Goal: Task Accomplishment & Management: Use online tool/utility

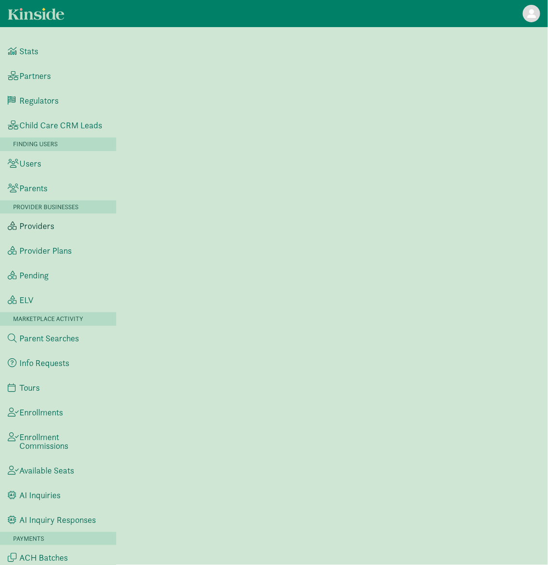
click at [68, 233] on link "Providers" at bounding box center [58, 225] width 116 height 25
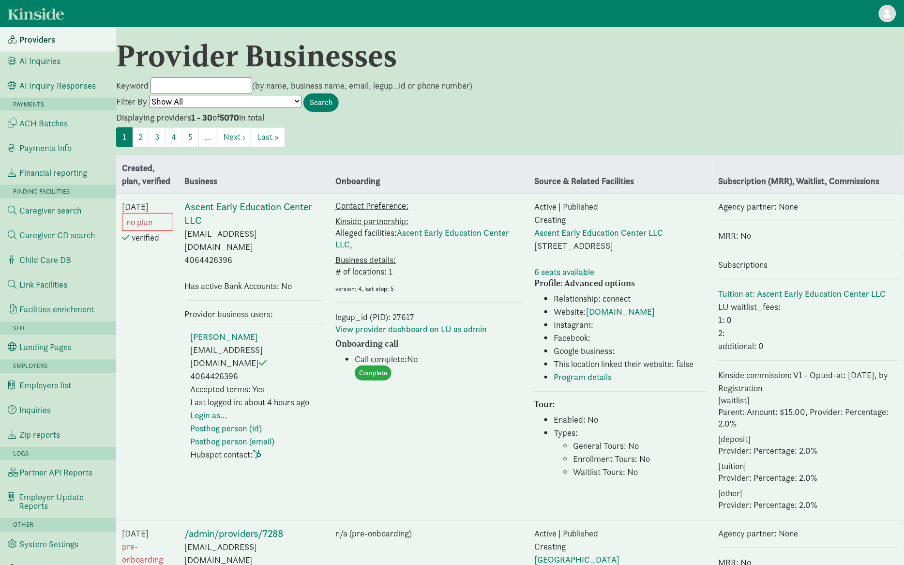
scroll to position [439, 0]
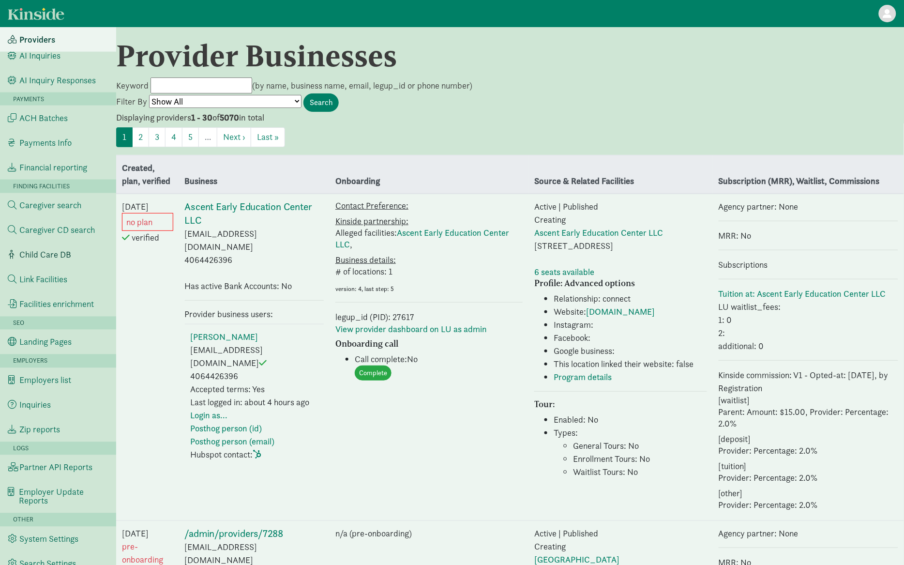
click at [64, 260] on link "Child Care DB" at bounding box center [58, 254] width 116 height 25
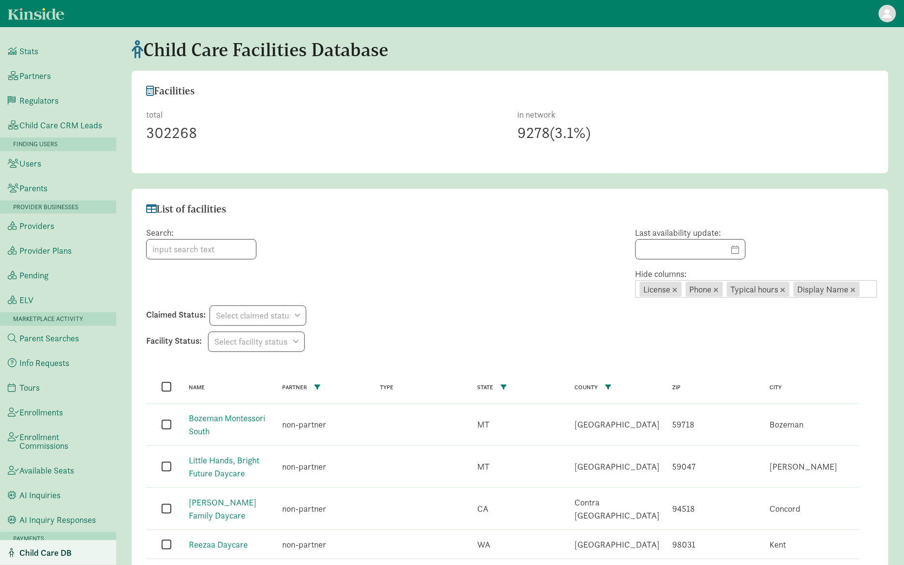
click at [317, 193] on header "List of facilities" at bounding box center [510, 204] width 757 height 30
click at [220, 264] on div "Search:" at bounding box center [387, 262] width 497 height 72
click at [196, 252] on input at bounding box center [201, 249] width 109 height 19
paste input "Miles of Smiles Childcare & Preschool"
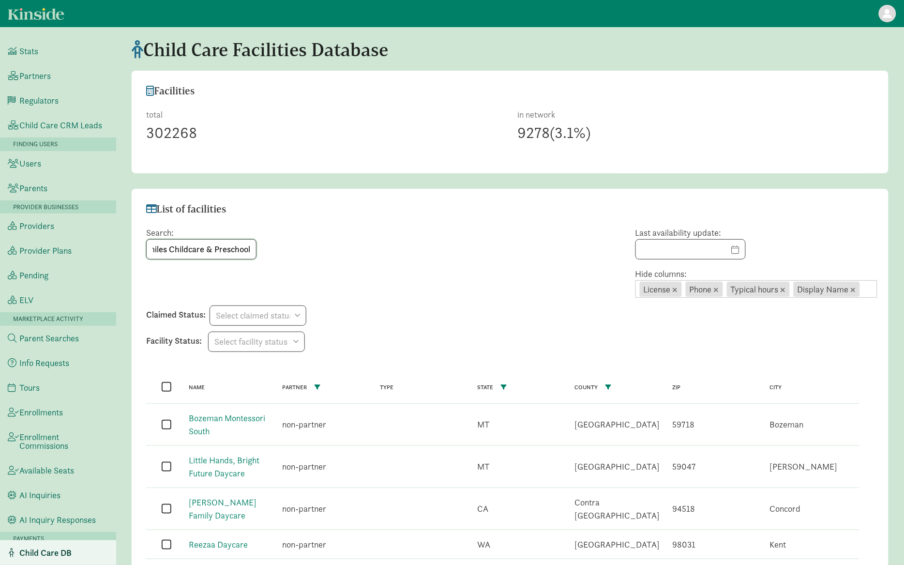
type input "Miles of Smiles Childcare & Preschool"
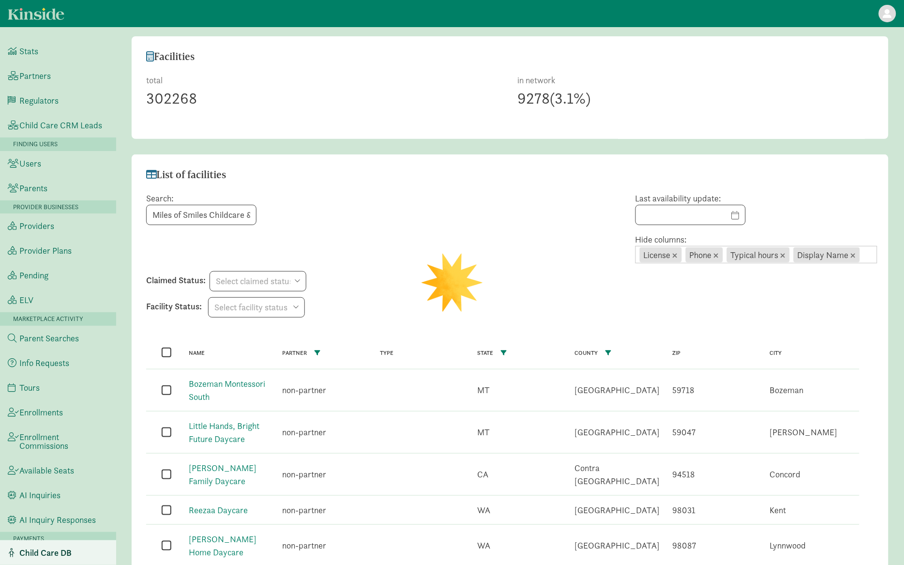
scroll to position [23, 0]
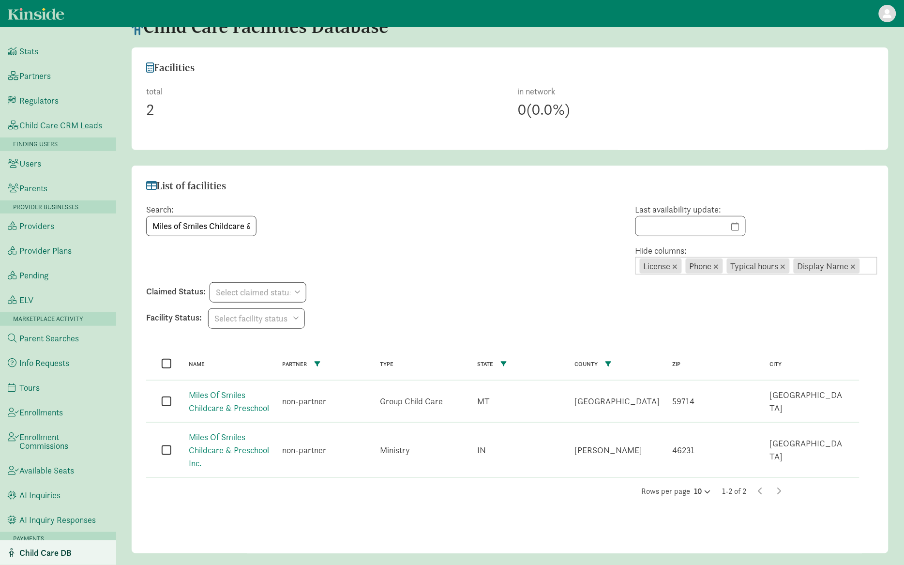
click at [165, 401] on input "checkbox" at bounding box center [167, 400] width 10 height 13
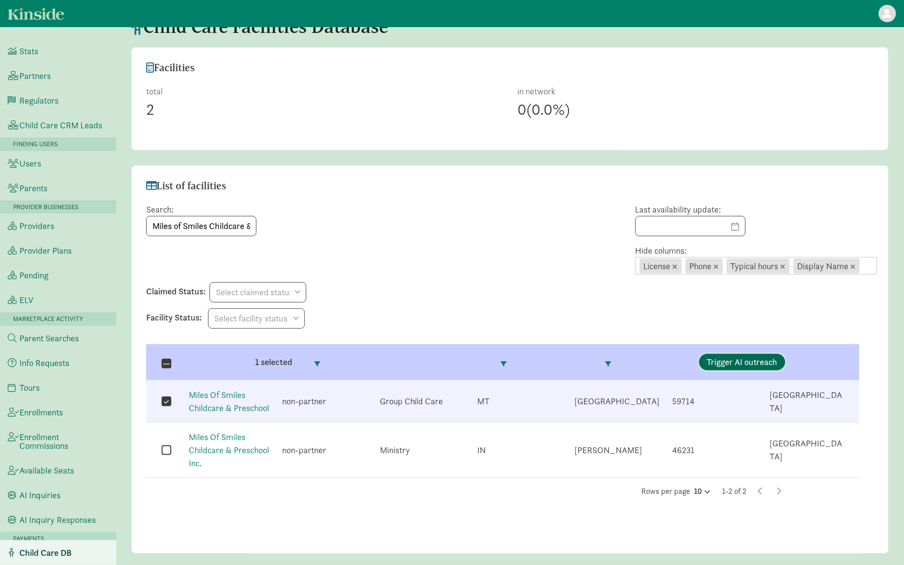
click at [762, 358] on span "Trigger AI outreach" at bounding box center [742, 362] width 71 height 9
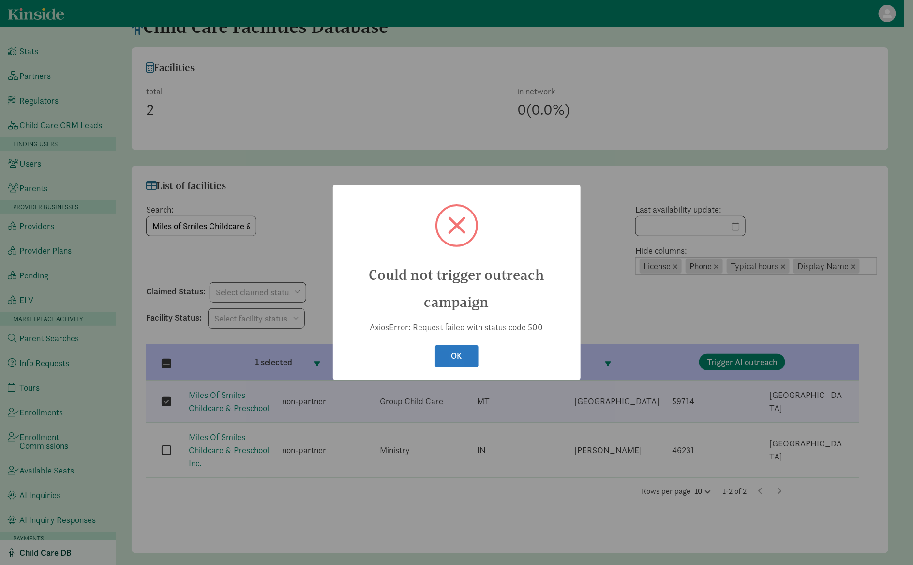
click at [462, 355] on button "OK" at bounding box center [457, 356] width 44 height 23
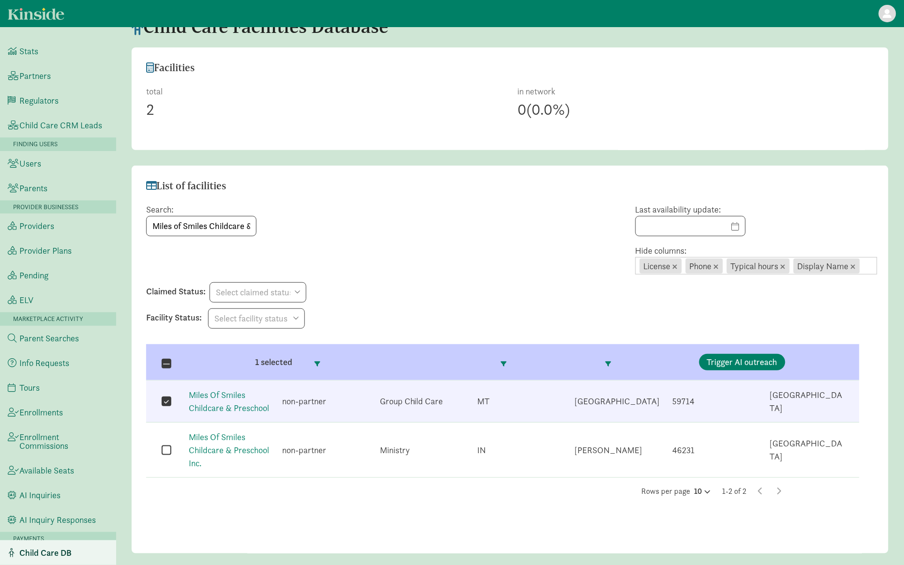
click at [167, 398] on input "checkbox" at bounding box center [167, 400] width 10 height 13
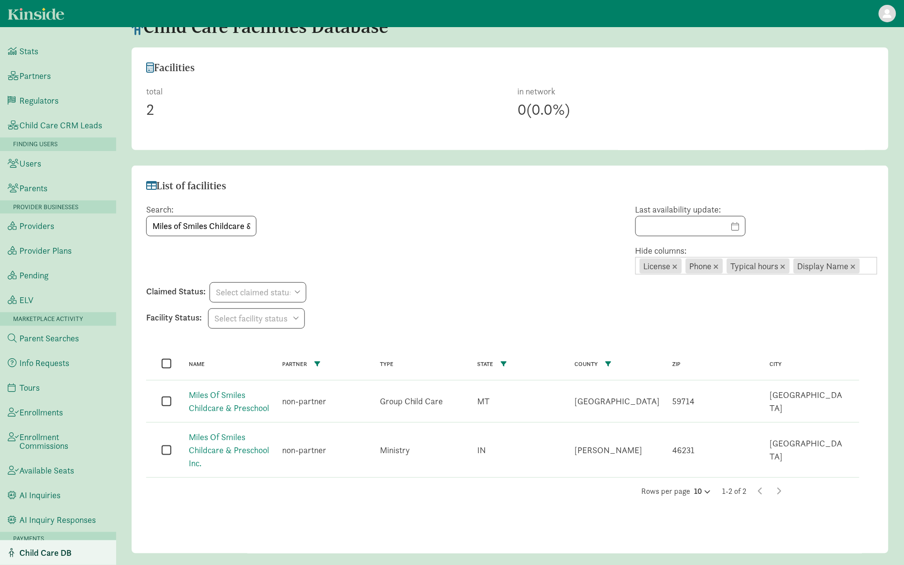
click at [169, 401] on input "checkbox" at bounding box center [167, 400] width 10 height 13
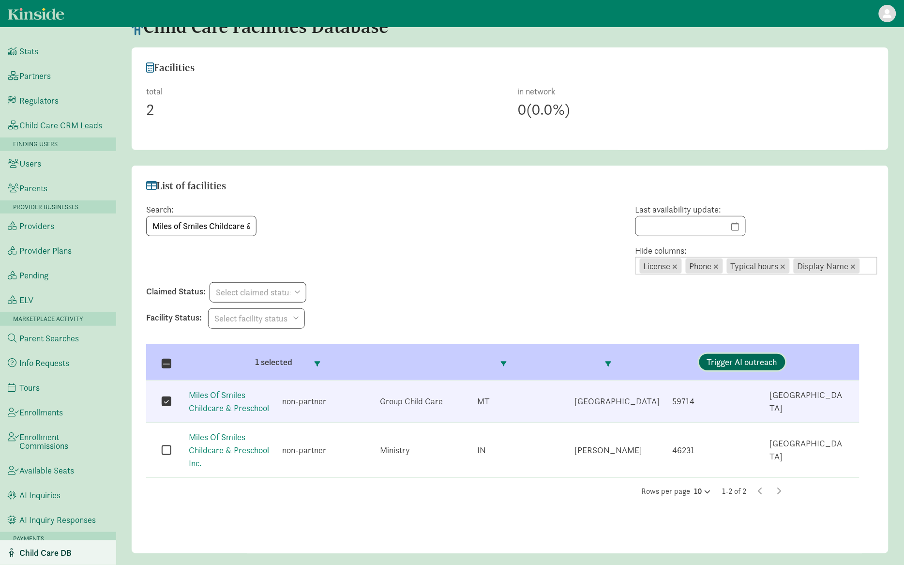
click at [748, 366] on span "Trigger AI outreach" at bounding box center [742, 362] width 71 height 9
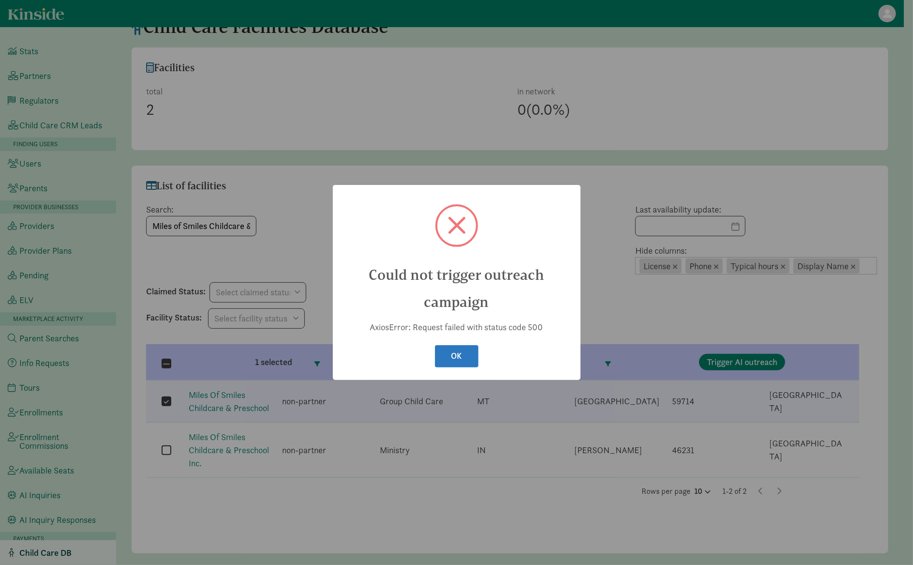
click at [467, 358] on button "OK" at bounding box center [457, 356] width 44 height 23
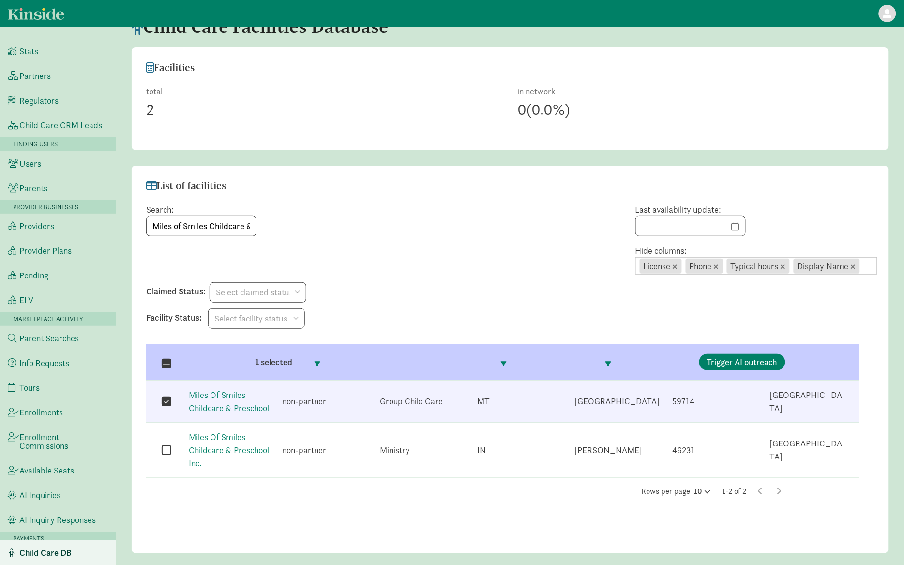
click at [164, 403] on input "checkbox" at bounding box center [167, 400] width 10 height 13
checkbox input "false"
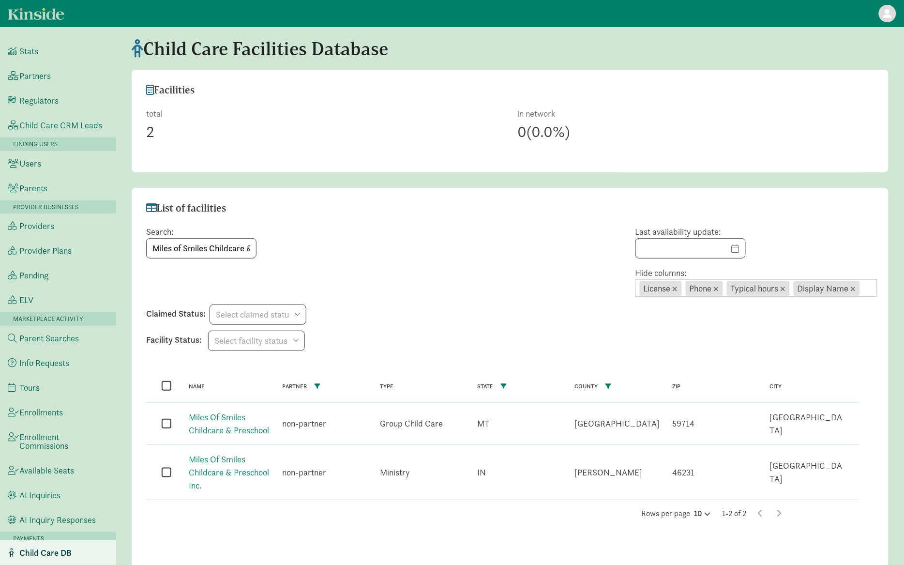
scroll to position [0, 0]
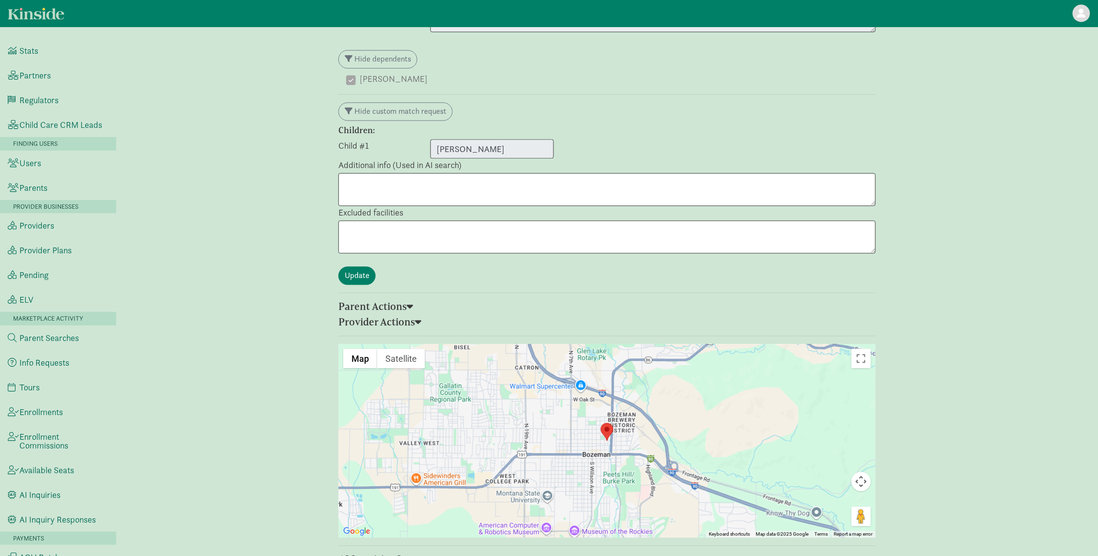
scroll to position [804, 0]
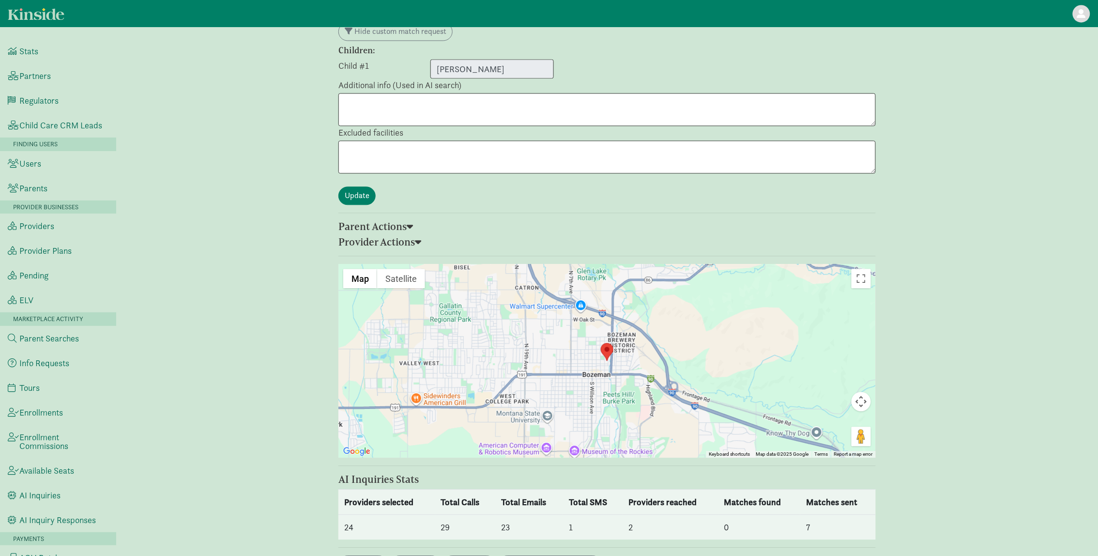
click at [629, 514] on td "2" at bounding box center [669, 526] width 95 height 25
select select "awaiting_response"
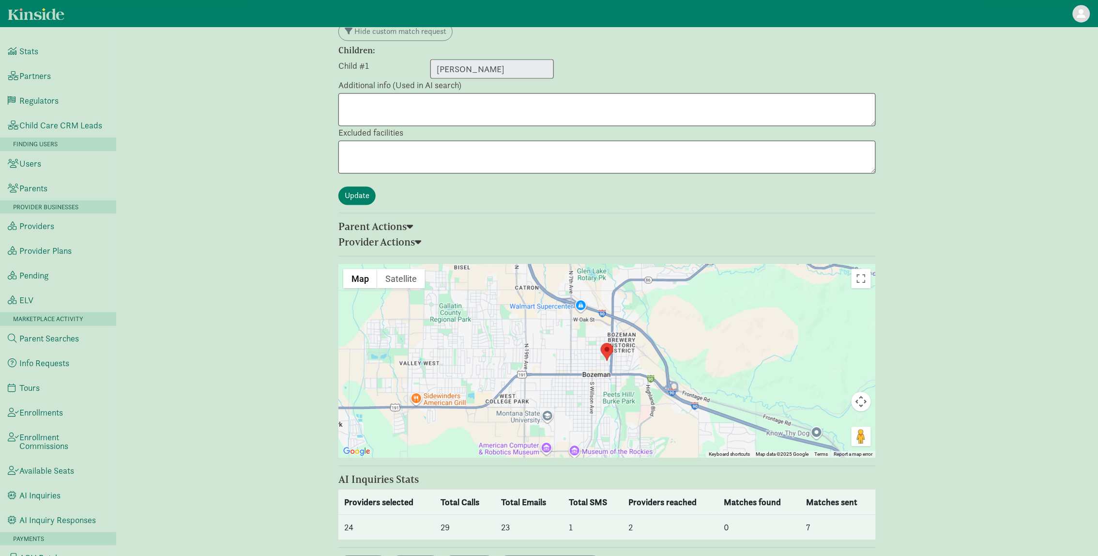
select select "awaiting_response"
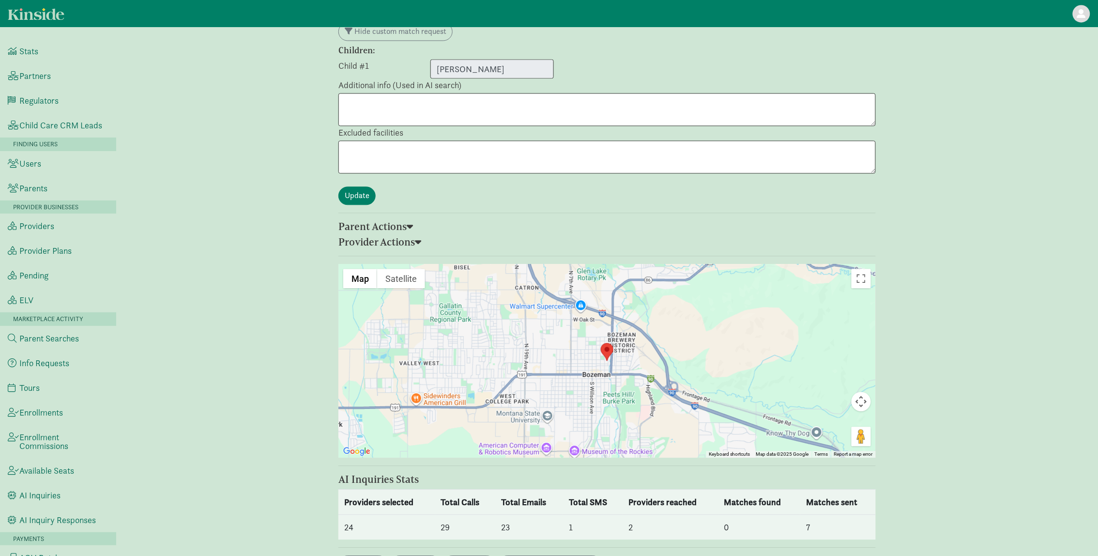
select select "awaiting_response"
select select "closed"
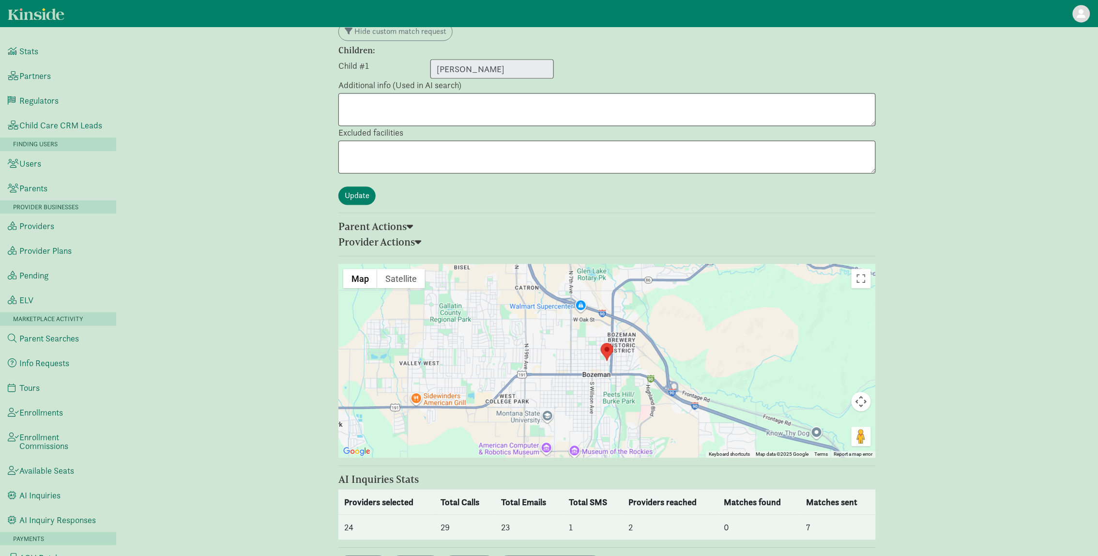
select select "awaiting_response"
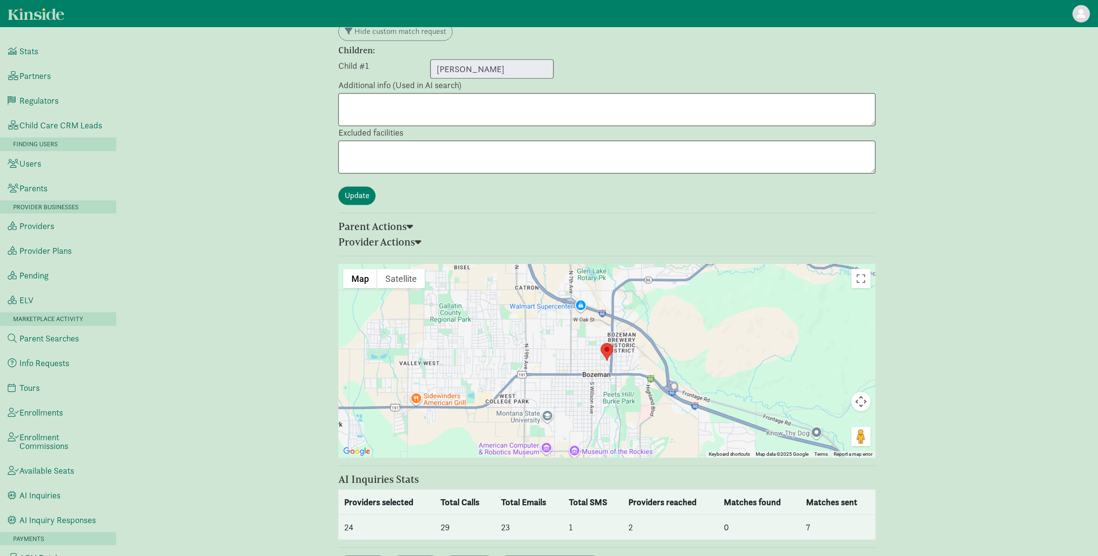
select select "awaiting_response"
select select "closed"
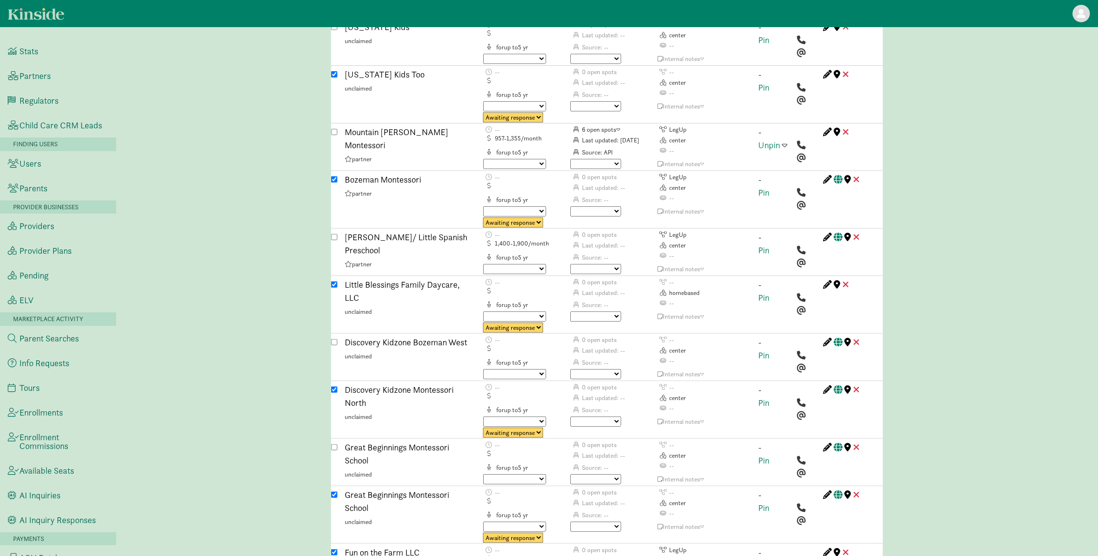
scroll to position [2965, 0]
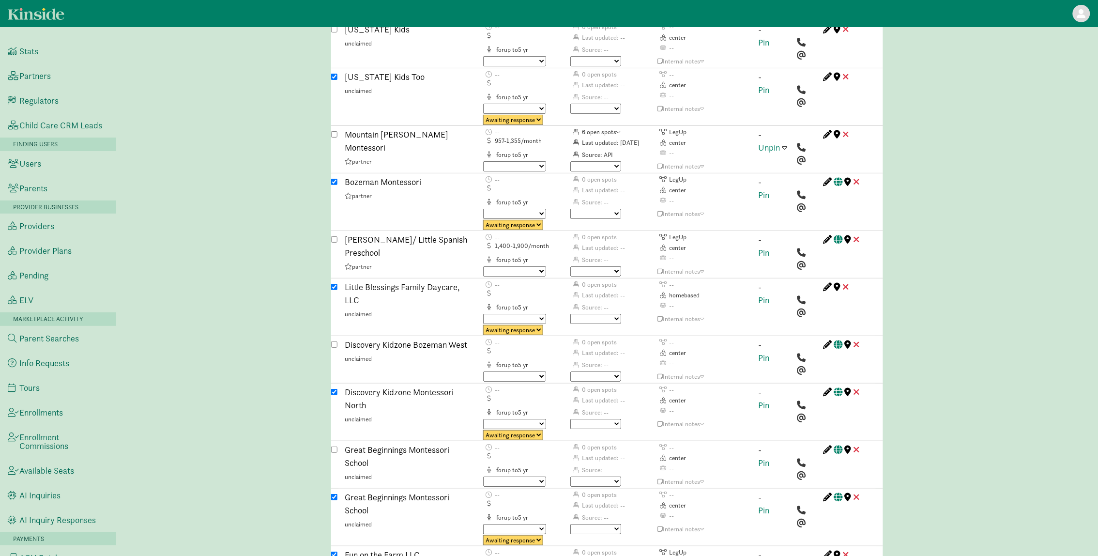
click at [849, 385] on div "Edit facility This has a Google Place. Click to open map with details in a sepa…" at bounding box center [841, 412] width 37 height 55
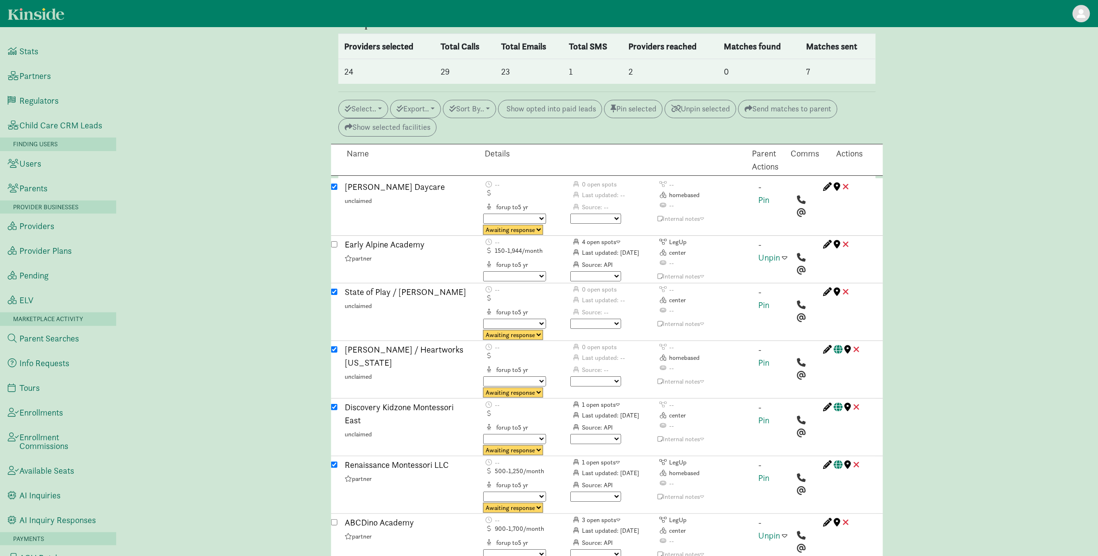
scroll to position [1261, 0]
click at [744, 179] on div "-- 0 open spots -- Last updated: -- homebased for up to 5 Source: -- -- Waiting…" at bounding box center [613, 206] width 276 height 55
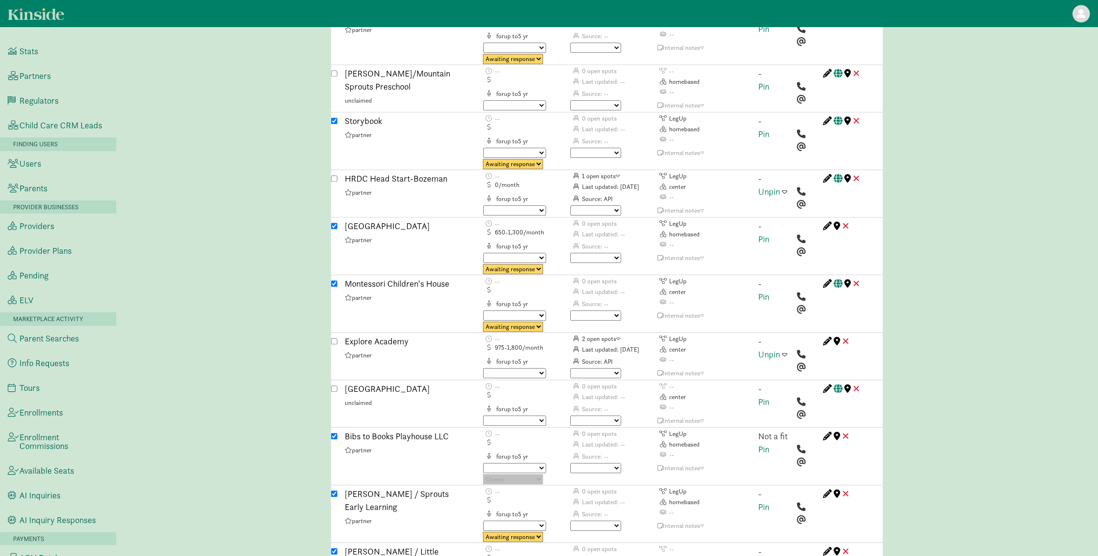
scroll to position [2280, 0]
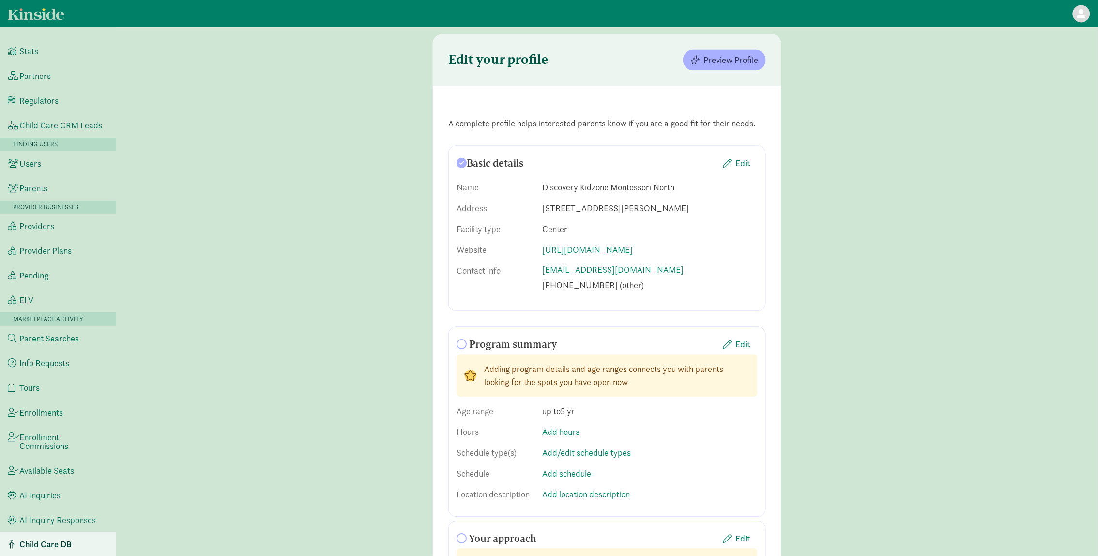
scroll to position [2387, 0]
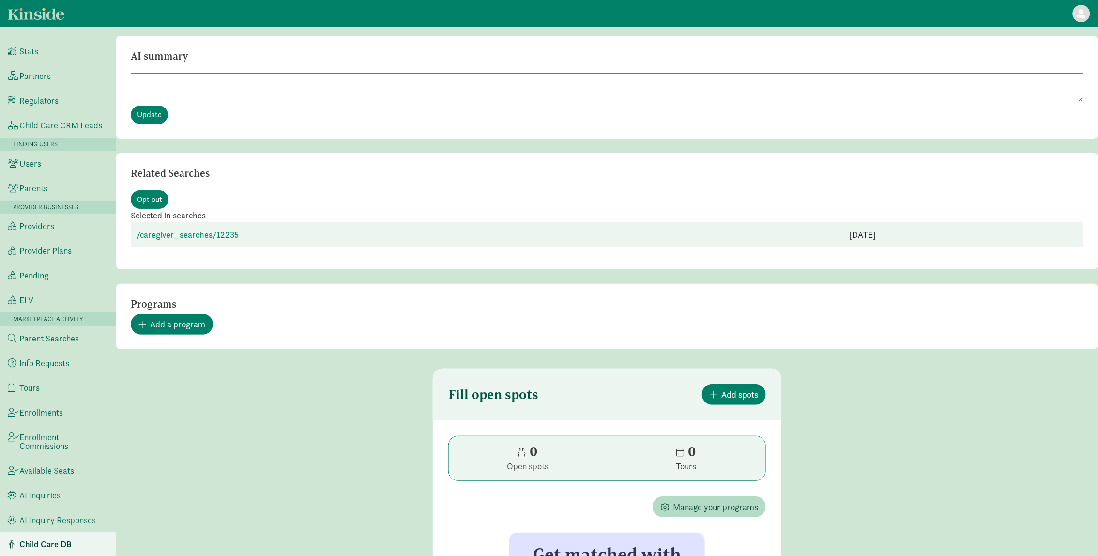
scroll to position [1444, 0]
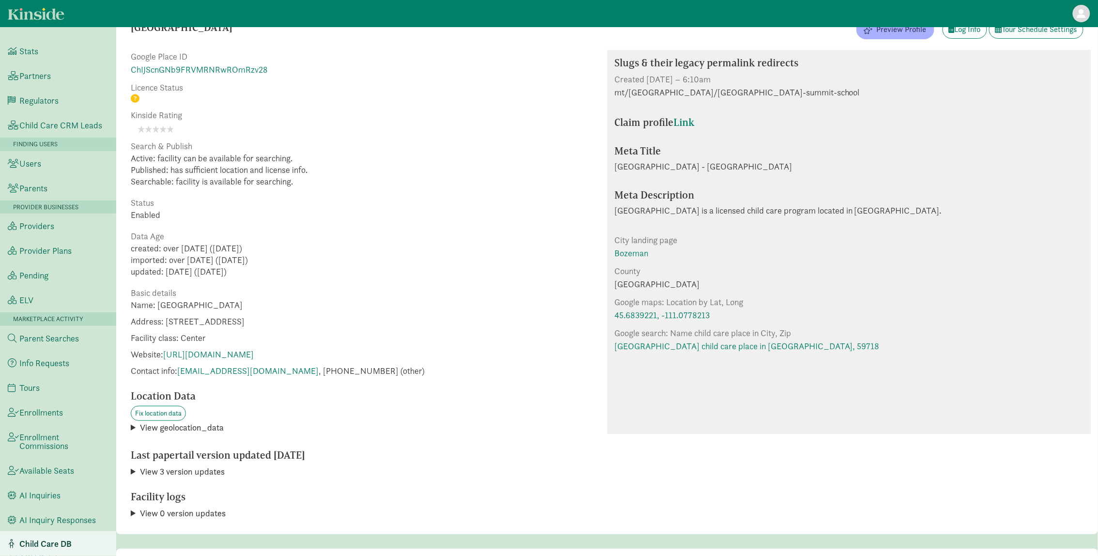
scroll to position [5, 0]
